Goal: Transaction & Acquisition: Purchase product/service

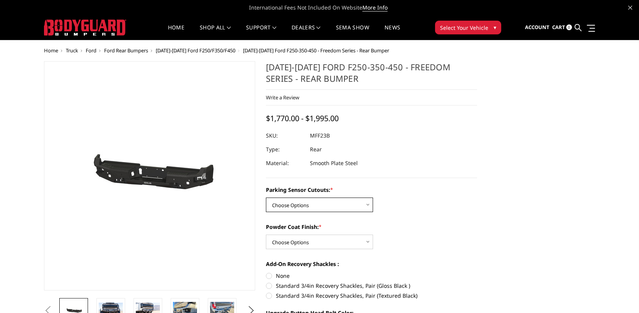
click at [368, 207] on select "Choose Options No - Without Parking Sensor Cutouts Yes - With Parking Sensor Cu…" at bounding box center [319, 205] width 107 height 15
select select "2559"
click at [266, 198] on select "Choose Options No - Without Parking Sensor Cutouts Yes - With Parking Sensor Cu…" at bounding box center [319, 205] width 107 height 15
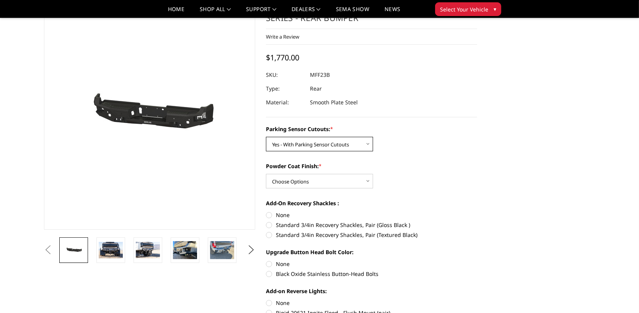
scroll to position [76, 0]
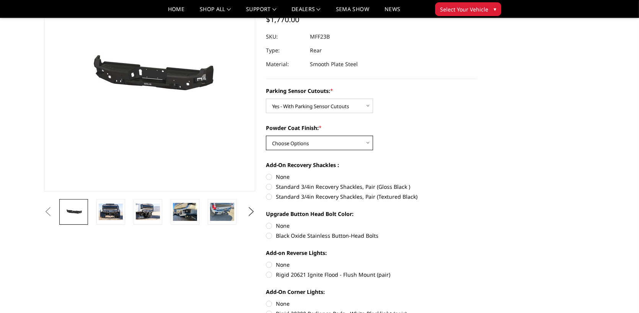
click at [368, 143] on select "Choose Options Bare Metal Textured Black Powder Coat" at bounding box center [319, 143] width 107 height 15
select select "2560"
click at [266, 136] on select "Choose Options Bare Metal Textured Black Powder Coat" at bounding box center [319, 143] width 107 height 15
click at [269, 195] on label "Standard 3/4in Recovery Shackles, Pair (Textured Black)" at bounding box center [371, 197] width 211 height 8
click at [477, 183] on input "Standard 3/4in Recovery Shackles, Pair (Textured Black)" at bounding box center [477, 183] width 0 height 0
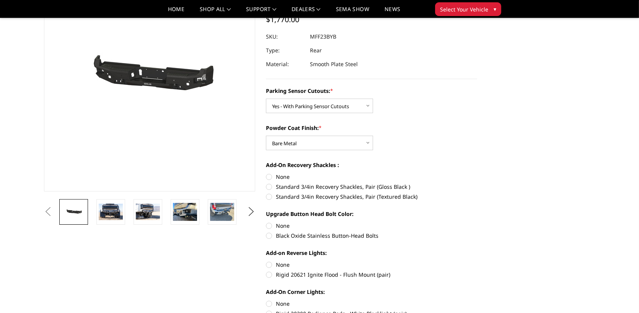
radio input "true"
click at [270, 236] on label "Black Oxide Stainless Button-Head Bolts" at bounding box center [371, 236] width 211 height 8
click at [477, 222] on input "Black Oxide Stainless Button-Head Bolts" at bounding box center [477, 222] width 0 height 0
radio input "true"
click at [270, 275] on label "Rigid 20621 Ignite Flood - Flush Mount (pair)" at bounding box center [371, 275] width 211 height 8
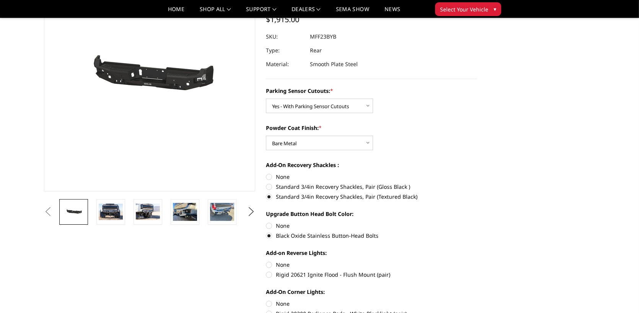
click at [477, 261] on input "Rigid 20621 Ignite Flood - Flush Mount (pair)" at bounding box center [477, 261] width 0 height 0
radio input "true"
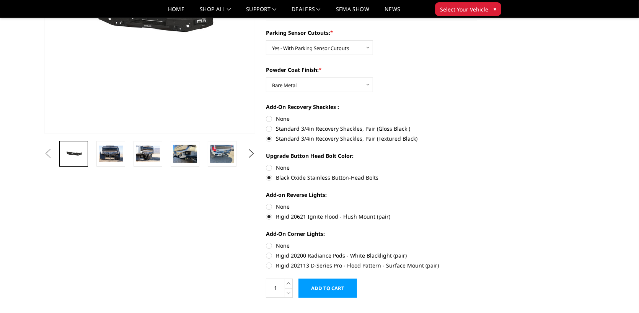
scroll to position [153, 0]
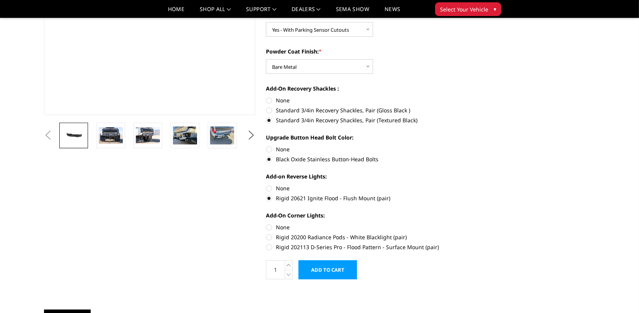
click at [271, 237] on label "Rigid 20200 Radiance Pods - White Blacklight (pair)" at bounding box center [371, 237] width 211 height 8
click at [477, 224] on input "Rigid 20200 Radiance Pods - White Blacklight (pair)" at bounding box center [477, 223] width 0 height 0
radio input "true"
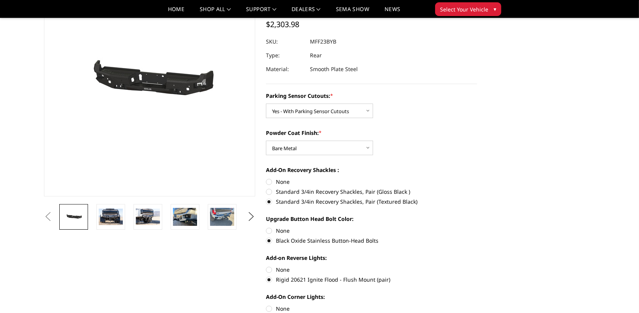
scroll to position [76, 0]
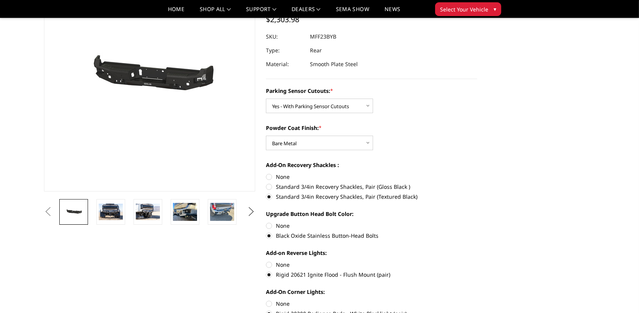
click at [249, 209] on button "Next" at bounding box center [250, 211] width 11 height 11
click at [84, 212] on img at bounding box center [74, 212] width 24 height 16
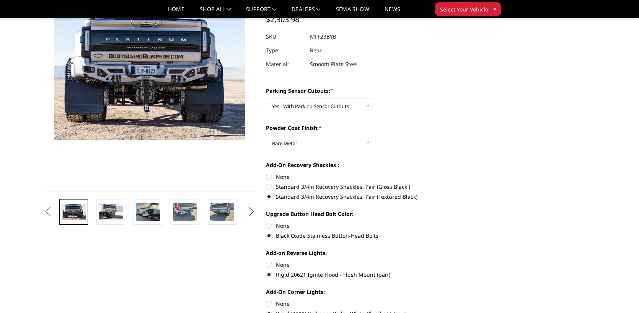
scroll to position [58, 0]
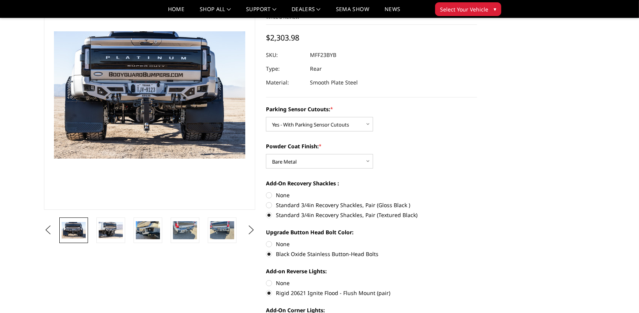
click at [96, 216] on section "Previous" at bounding box center [150, 111] width 222 height 263
click at [107, 227] on img at bounding box center [111, 230] width 24 height 16
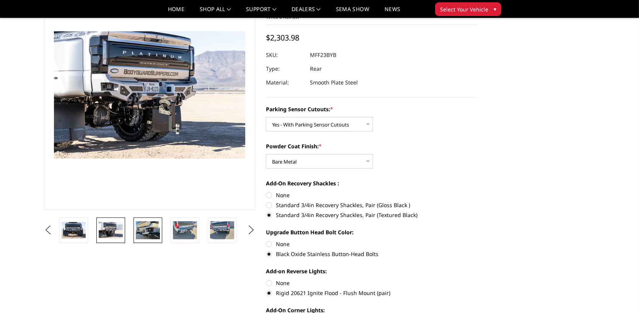
click at [145, 234] on img at bounding box center [148, 230] width 24 height 18
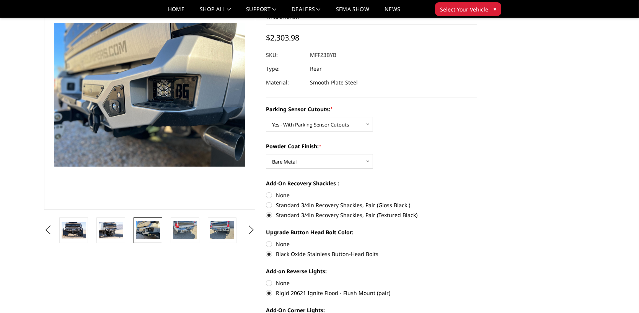
scroll to position [50, 0]
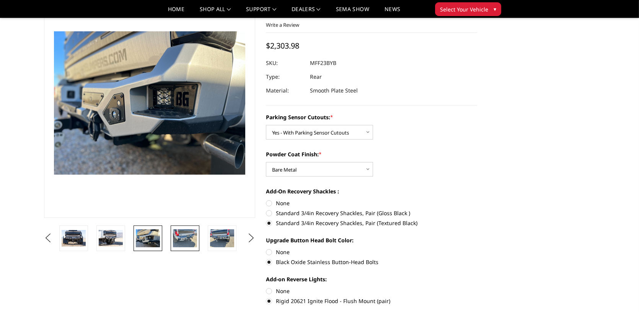
click at [180, 236] on img at bounding box center [185, 238] width 24 height 18
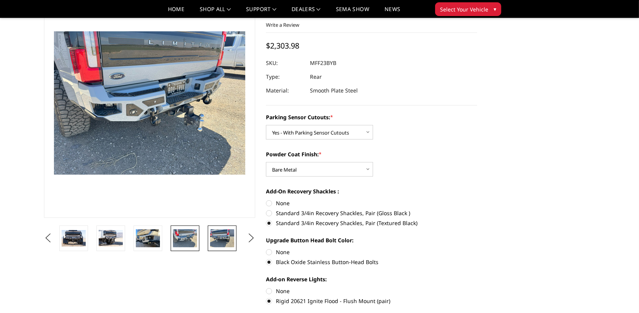
click at [216, 239] on img at bounding box center [222, 238] width 24 height 18
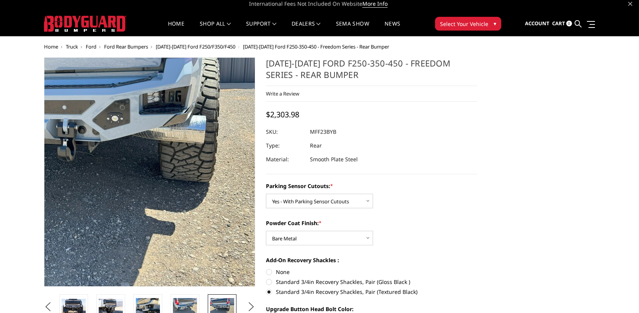
scroll to position [0, 0]
